Goal: Task Accomplishment & Management: Use online tool/utility

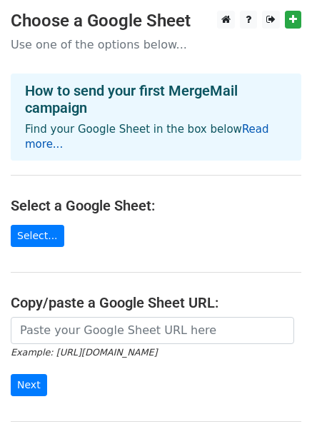
click at [251, 129] on link "Read more..." at bounding box center [147, 137] width 244 height 28
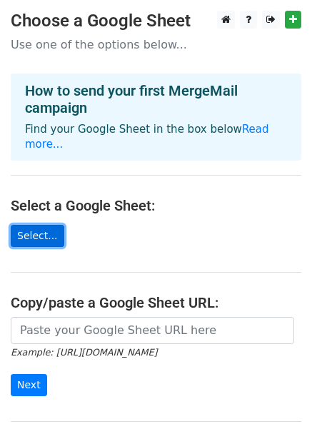
click at [31, 225] on link "Select..." at bounding box center [38, 236] width 54 height 22
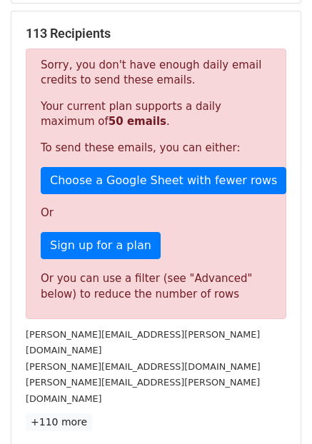
scroll to position [251, 0]
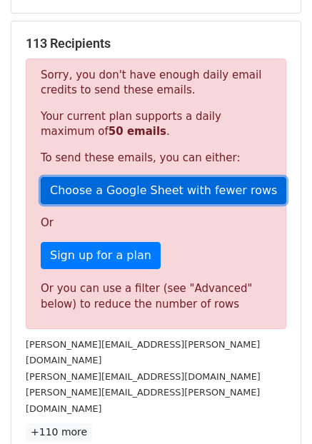
click at [119, 188] on link "Choose a Google Sheet with fewer rows" at bounding box center [164, 190] width 246 height 27
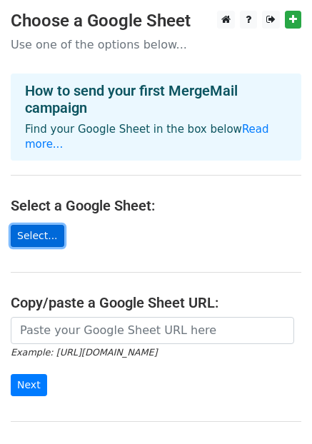
click at [38, 225] on link "Select..." at bounding box center [38, 236] width 54 height 22
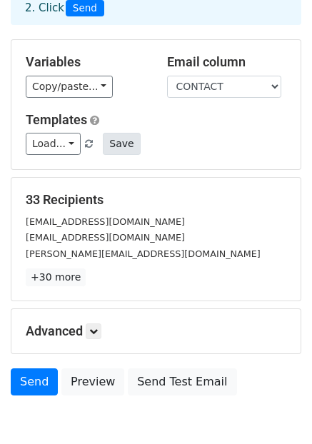
scroll to position [91, 0]
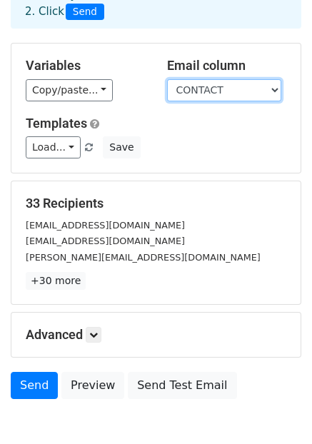
click at [276, 89] on select "NAME SCHOOL DEPARTMENT RESEARCH INTEREST CONTACT" at bounding box center [224, 90] width 114 height 22
click at [274, 89] on select "NAME SCHOOL DEPARTMENT RESEARCH INTEREST CONTACT" at bounding box center [224, 90] width 114 height 22
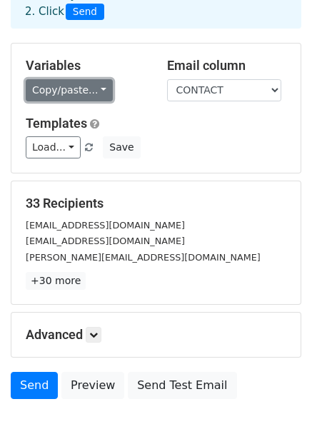
click at [96, 87] on link "Copy/paste..." at bounding box center [69, 90] width 87 height 22
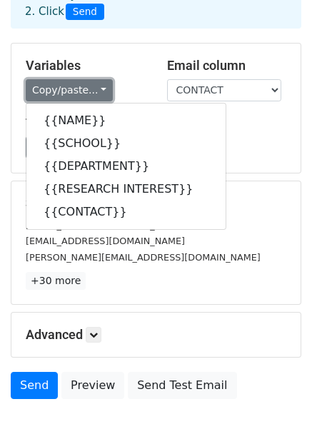
click at [93, 88] on link "Copy/paste..." at bounding box center [69, 90] width 87 height 22
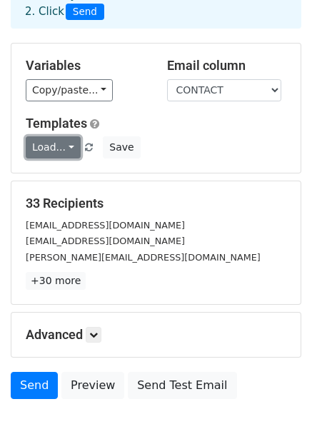
click at [66, 146] on link "Load..." at bounding box center [53, 147] width 55 height 22
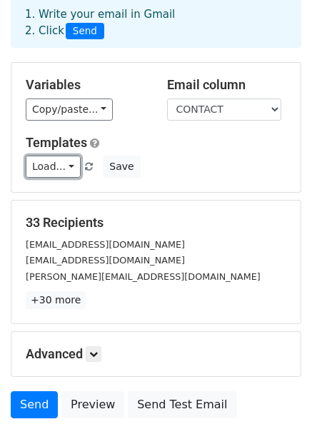
scroll to position [167, 0]
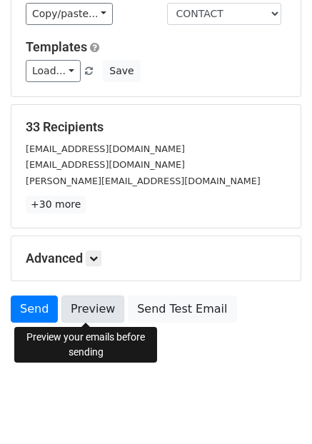
click at [90, 303] on link "Preview" at bounding box center [92, 309] width 63 height 27
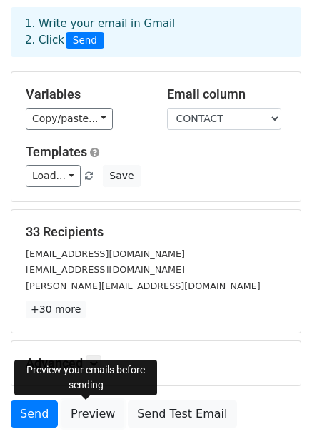
scroll to position [60, 0]
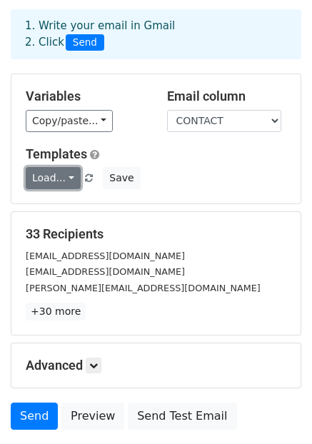
click at [66, 175] on link "Load..." at bounding box center [53, 178] width 55 height 22
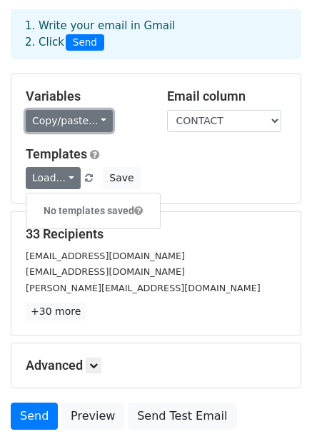
click at [96, 119] on link "Copy/paste..." at bounding box center [69, 121] width 87 height 22
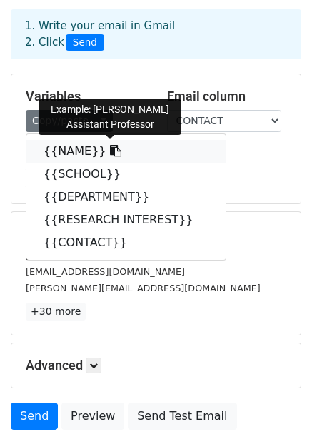
click at [76, 146] on link "{{NAME}}" at bounding box center [125, 151] width 199 height 23
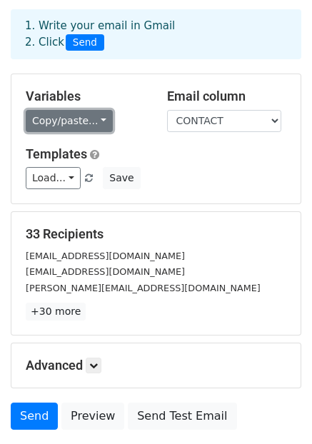
click at [94, 119] on link "Copy/paste..." at bounding box center [69, 121] width 87 height 22
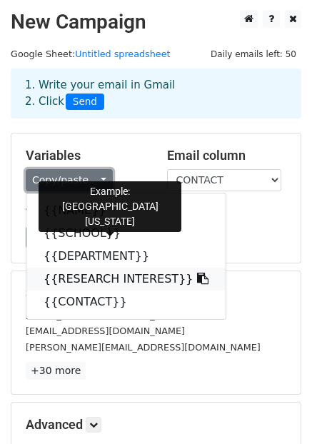
scroll to position [0, 0]
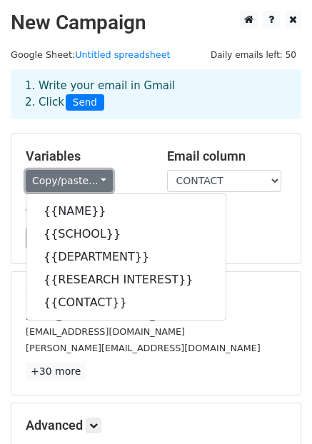
click at [97, 179] on link "Copy/paste..." at bounding box center [69, 181] width 87 height 22
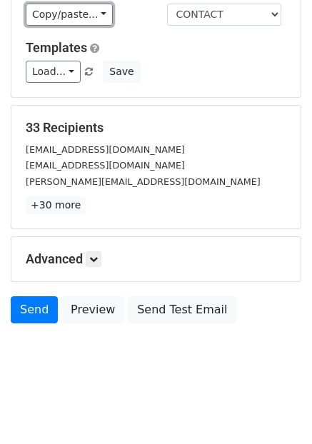
scroll to position [167, 0]
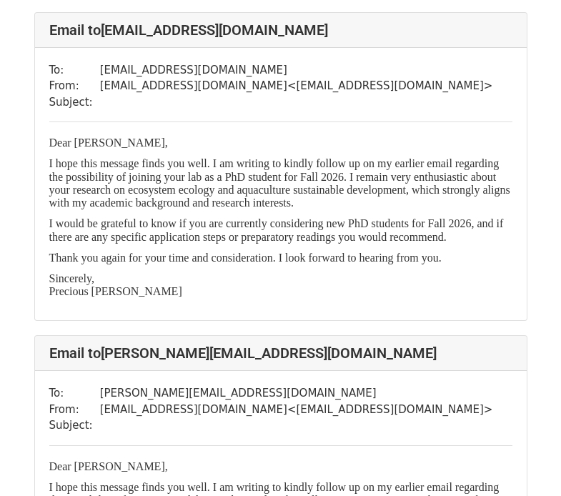
scroll to position [4340, 0]
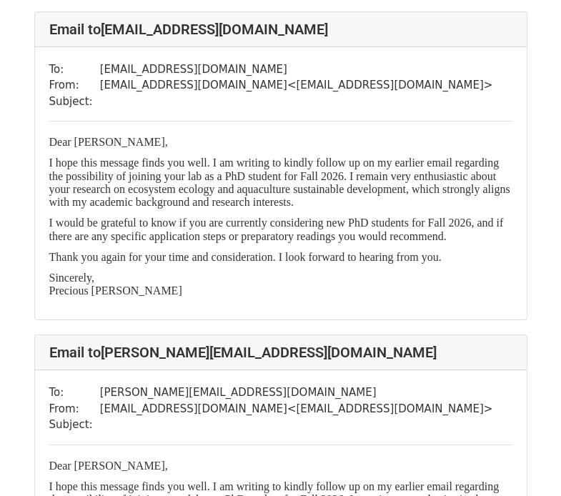
click at [136, 141] on p "Dear Professor Ray," at bounding box center [280, 142] width 463 height 13
drag, startPoint x: 136, startPoint y: 141, endPoint x: 121, endPoint y: 141, distance: 15.0
click at [121, 141] on p "Dear Professor Ray," at bounding box center [280, 142] width 463 height 13
click at [136, 142] on p "Dear Professor Ray," at bounding box center [280, 142] width 463 height 13
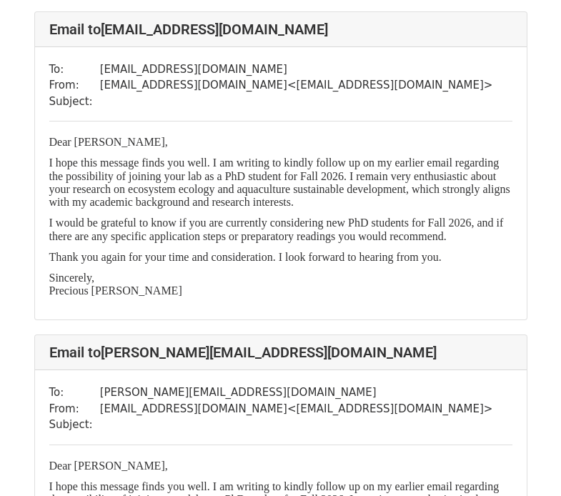
drag, startPoint x: 146, startPoint y: 149, endPoint x: 418, endPoint y: 217, distance: 281.1
click at [418, 217] on p "I would be grateful to know if you are currently considering new PhD students f…" at bounding box center [280, 229] width 463 height 26
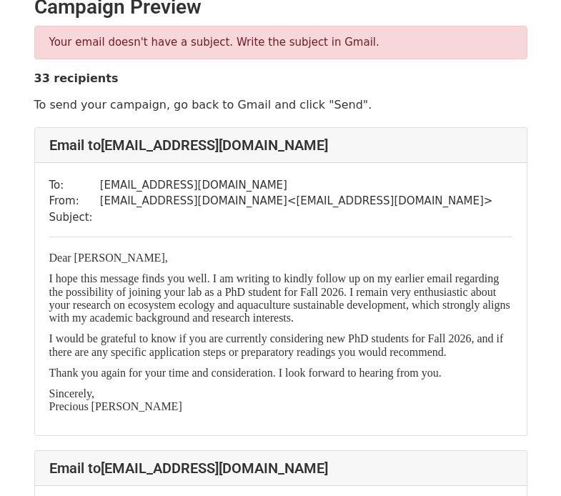
scroll to position [0, 0]
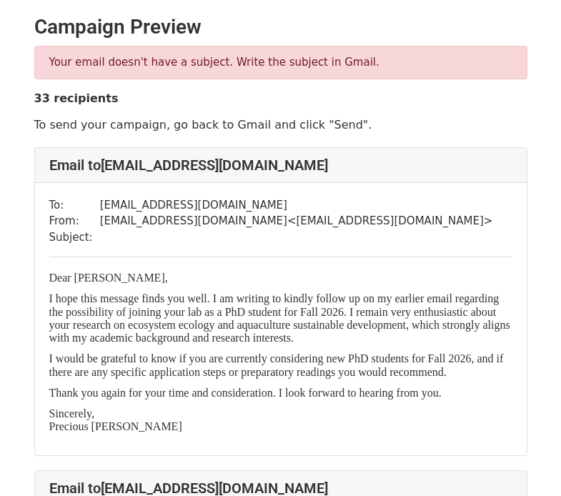
click at [255, 61] on p "Your email doesn't have a subject. Write the subject in Gmail." at bounding box center [280, 62] width 463 height 15
click at [350, 62] on p "Your email doesn't have a subject. Write the subject in Gmail." at bounding box center [280, 62] width 463 height 15
